Goal: Information Seeking & Learning: Learn about a topic

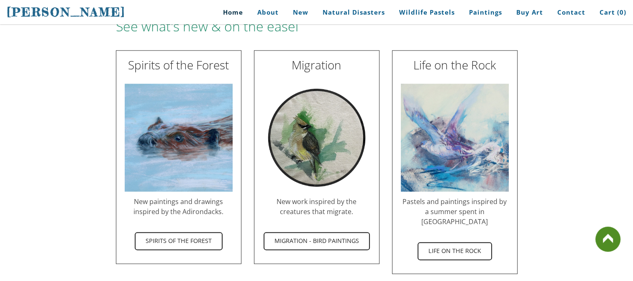
scroll to position [947, 0]
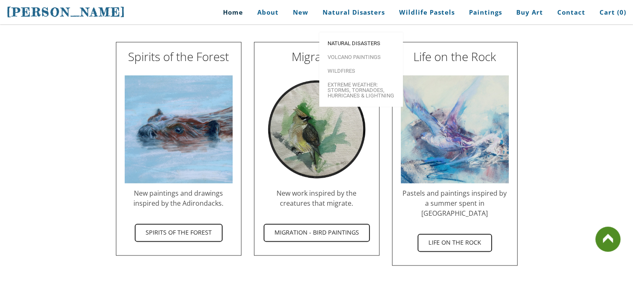
click at [353, 41] on span "Natural Disasters" at bounding box center [360, 43] width 67 height 5
